Goal: Task Accomplishment & Management: Use online tool/utility

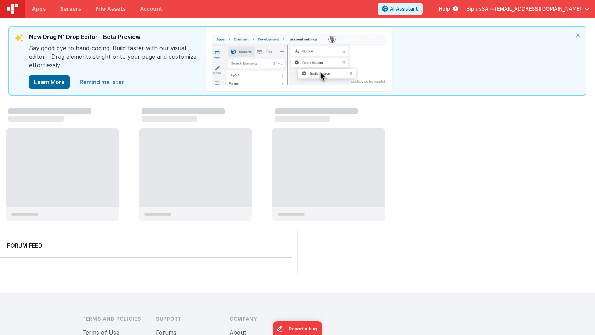
click at [92, 82] on link "Remind me later" at bounding box center [101, 82] width 53 height 14
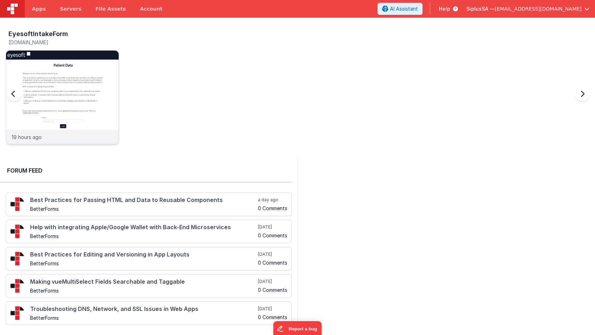
click at [98, 101] on img at bounding box center [62, 107] width 113 height 113
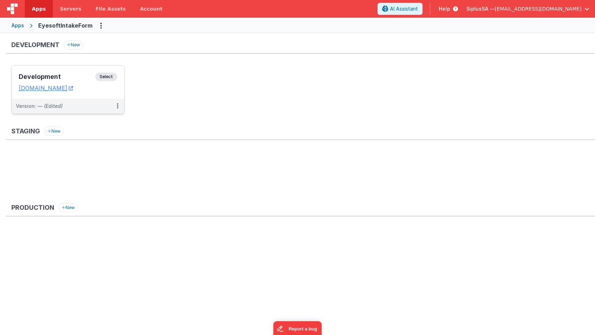
click at [106, 76] on span "Select" at bounding box center [106, 77] width 22 height 8
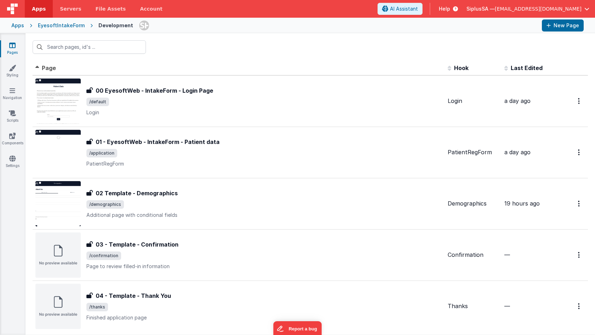
click at [58, 25] on div "EyesoftIntakeForm" at bounding box center [61, 25] width 47 height 7
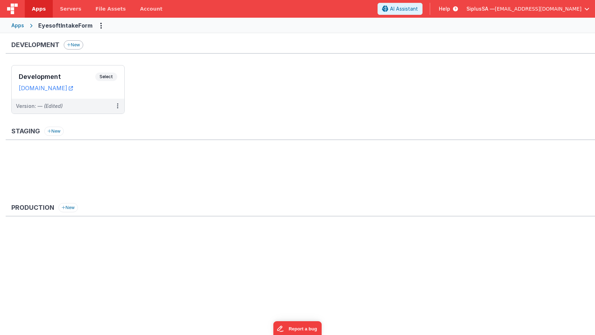
click at [76, 47] on button "New" at bounding box center [73, 44] width 19 height 9
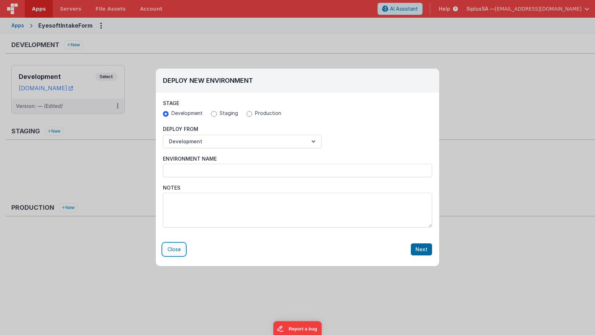
click at [176, 248] on button "Close" at bounding box center [174, 250] width 22 height 12
radio input "false"
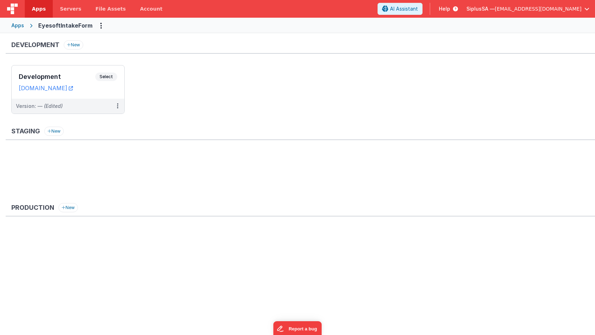
click at [17, 25] on div "Apps" at bounding box center [17, 25] width 13 height 7
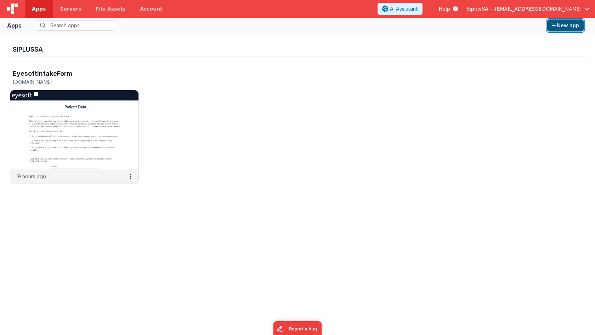
click at [564, 24] on button "New app" at bounding box center [565, 25] width 36 height 12
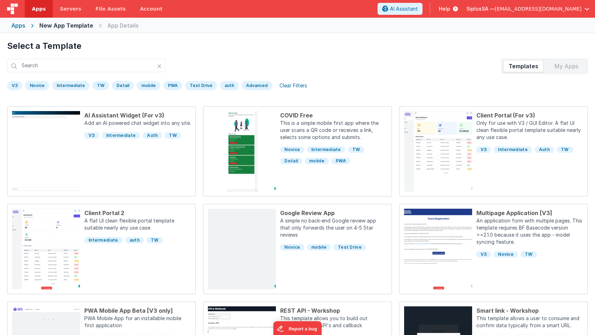
click at [16, 87] on div "V3" at bounding box center [14, 85] width 15 height 9
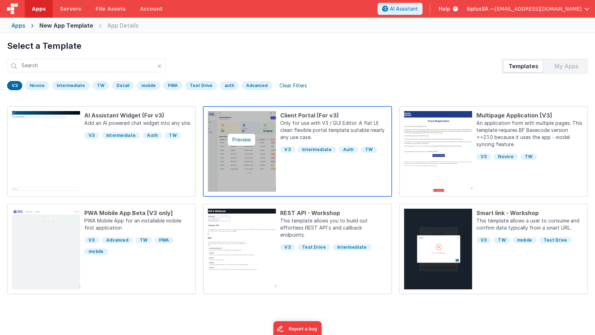
click at [271, 161] on img at bounding box center [242, 151] width 68 height 81
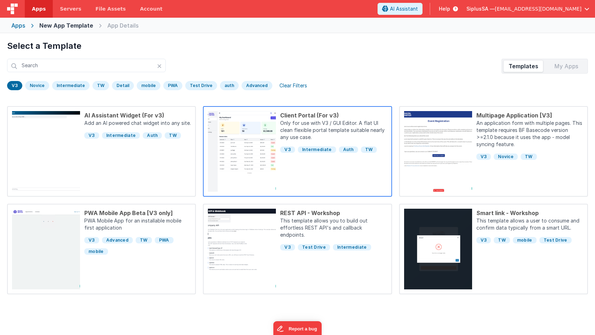
click at [325, 131] on p "Only for use with V3 / GUI Editor. A flat UI clean flexible portal template sui…" at bounding box center [333, 131] width 107 height 23
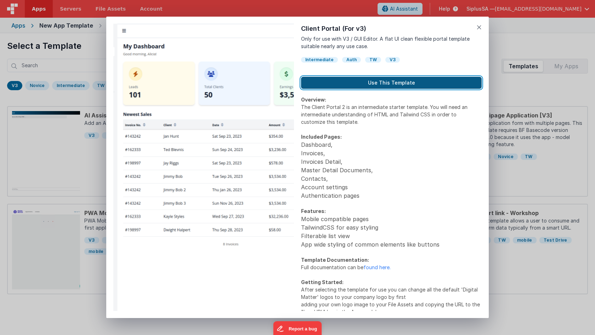
click at [380, 85] on button "Use This Template" at bounding box center [391, 83] width 181 height 12
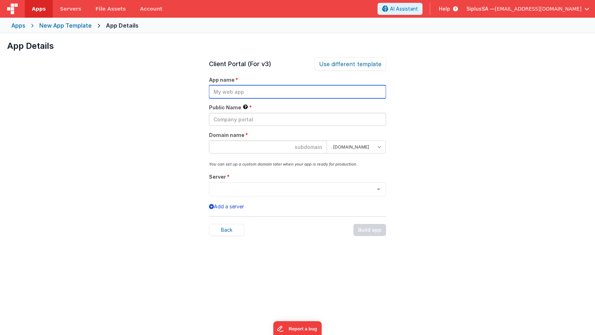
click at [335, 88] on input "text" at bounding box center [297, 91] width 177 height 13
click at [223, 232] on div "Back" at bounding box center [226, 230] width 35 height 12
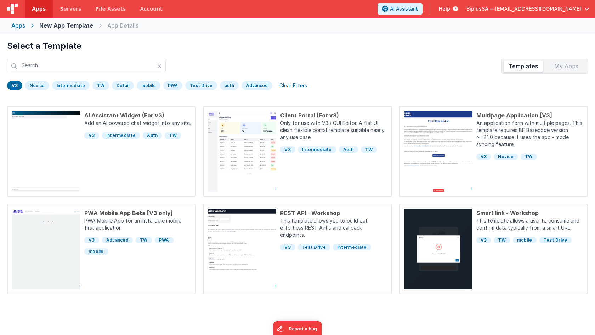
click at [15, 26] on div "Apps" at bounding box center [18, 25] width 14 height 8
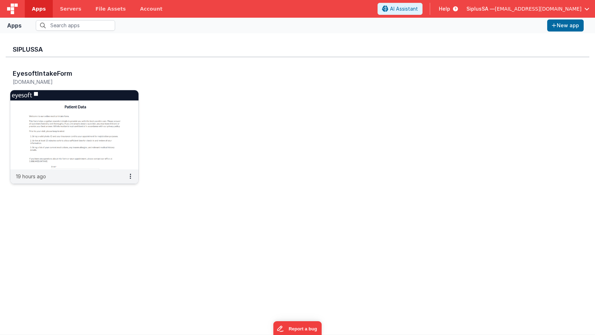
click at [104, 152] on img at bounding box center [74, 129] width 128 height 79
